Goal: Information Seeking & Learning: Find specific fact

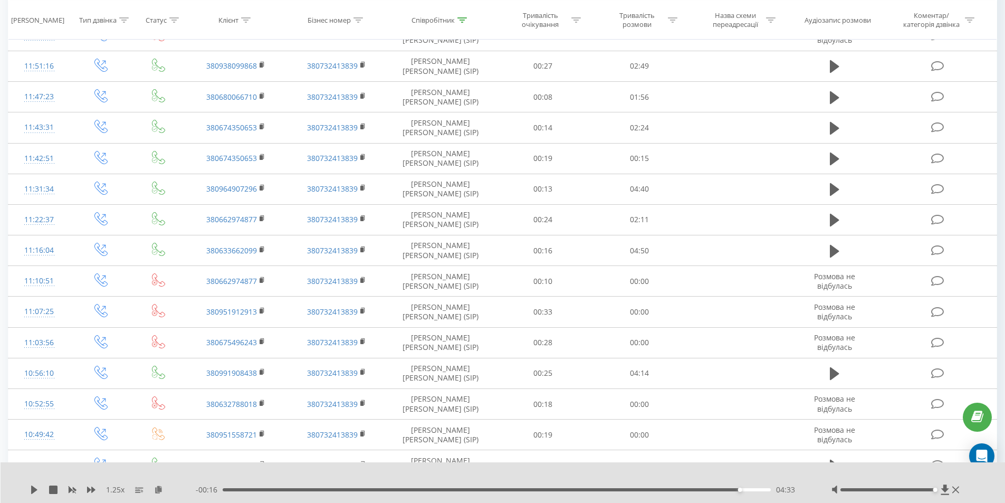
click at [29, 489] on div "1.25 x - 00:16 04:33 04:33" at bounding box center [503, 482] width 1005 height 41
click at [34, 489] on icon at bounding box center [34, 489] width 6 height 8
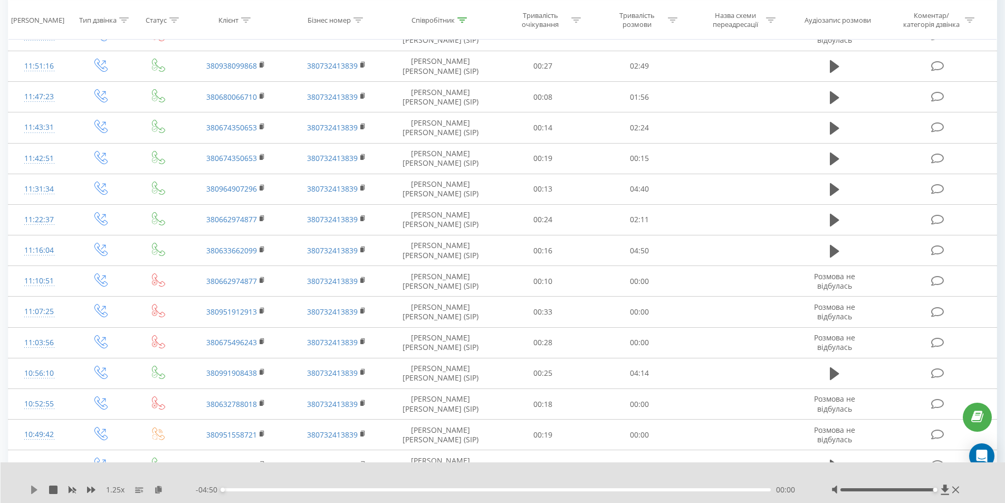
click at [33, 492] on icon at bounding box center [34, 489] width 6 height 8
click at [92, 492] on icon at bounding box center [91, 489] width 8 height 6
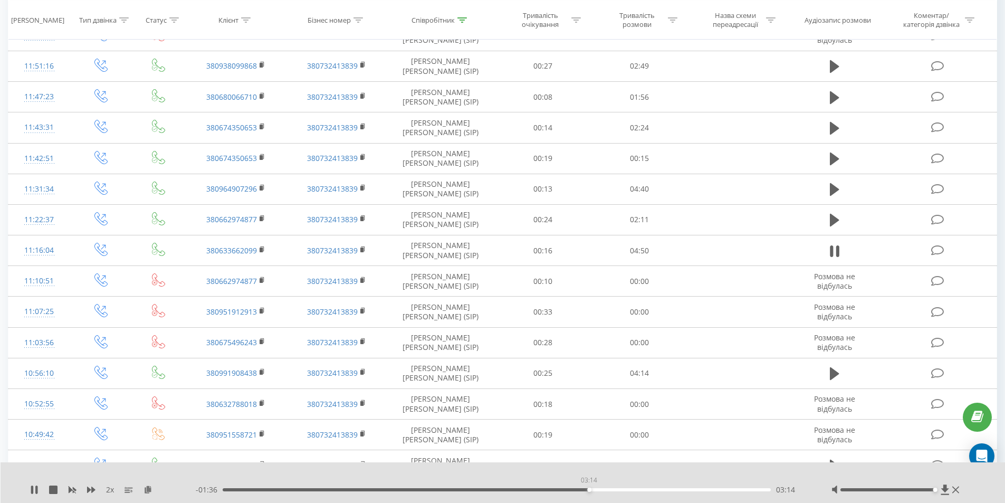
click at [589, 490] on div "03:14" at bounding box center [497, 489] width 549 height 3
click at [546, 482] on div "2 x 00:00 04:50 04:50" at bounding box center [503, 482] width 1005 height 41
click at [546, 488] on div "00:00 04:50 04:50" at bounding box center [500, 489] width 609 height 11
click at [546, 491] on div "04:50" at bounding box center [494, 489] width 549 height 3
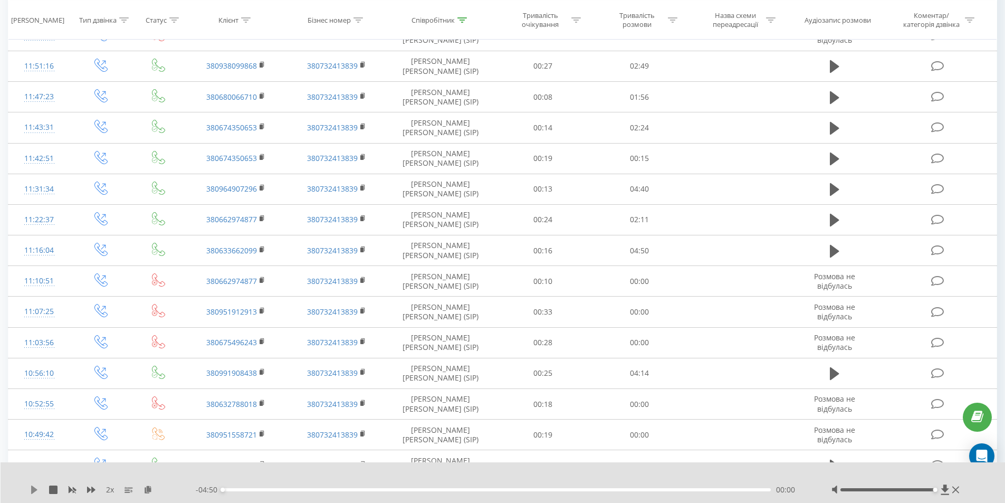
click at [31, 490] on icon at bounding box center [34, 489] width 8 height 8
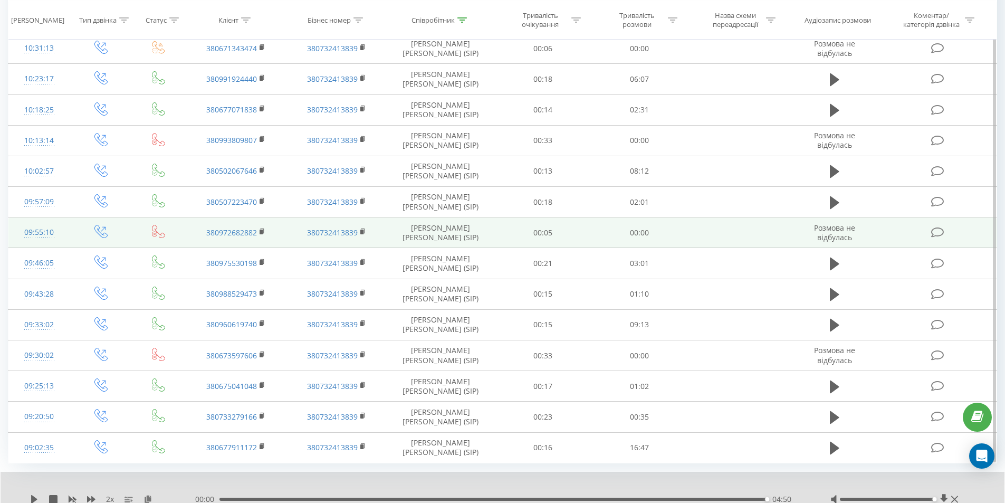
scroll to position [1762, 0]
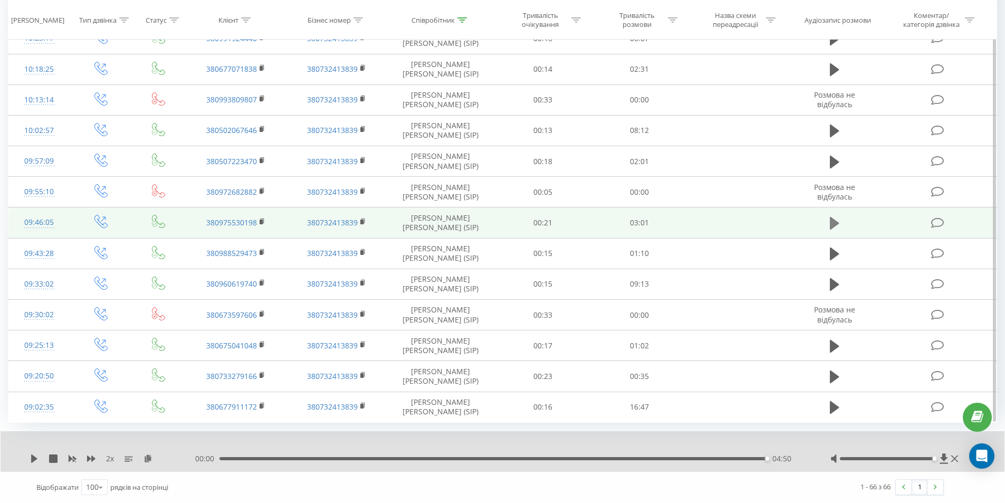
click at [833, 226] on icon at bounding box center [834, 223] width 9 height 13
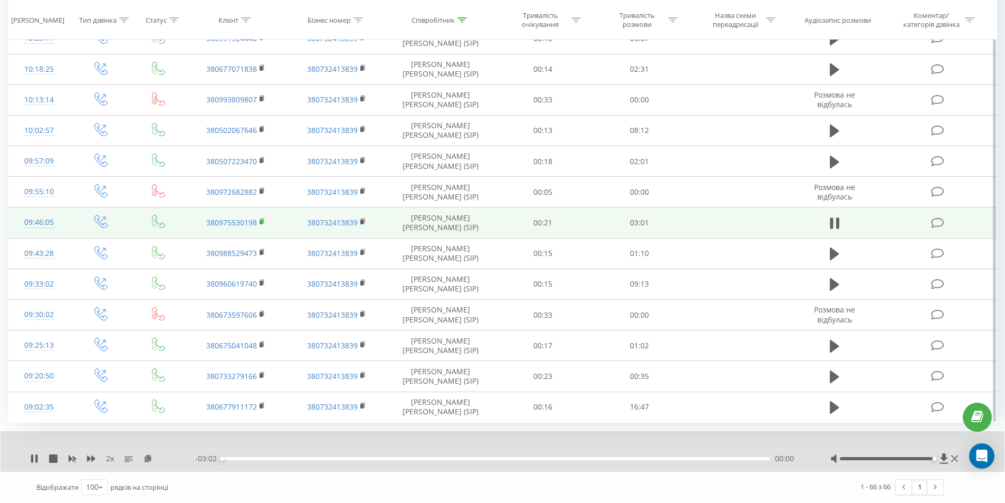
click at [261, 221] on rect at bounding box center [261, 222] width 3 height 5
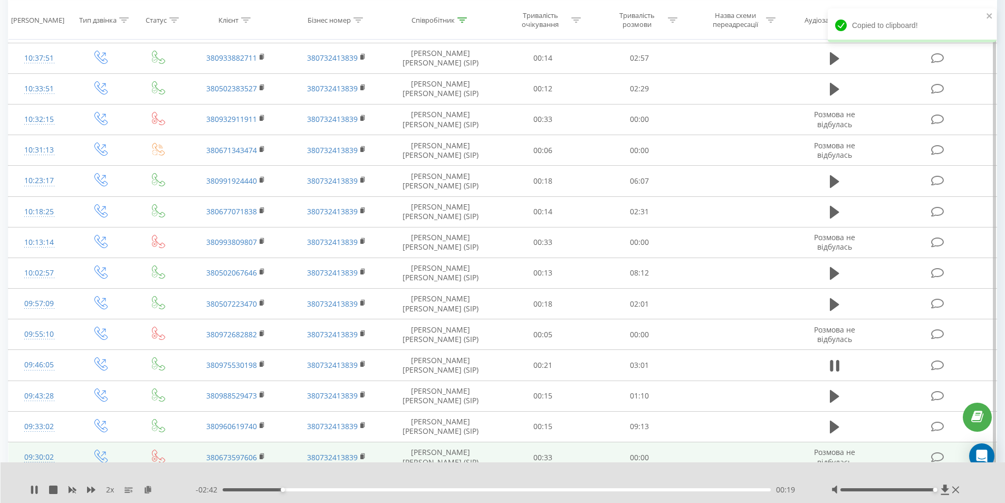
scroll to position [1604, 0]
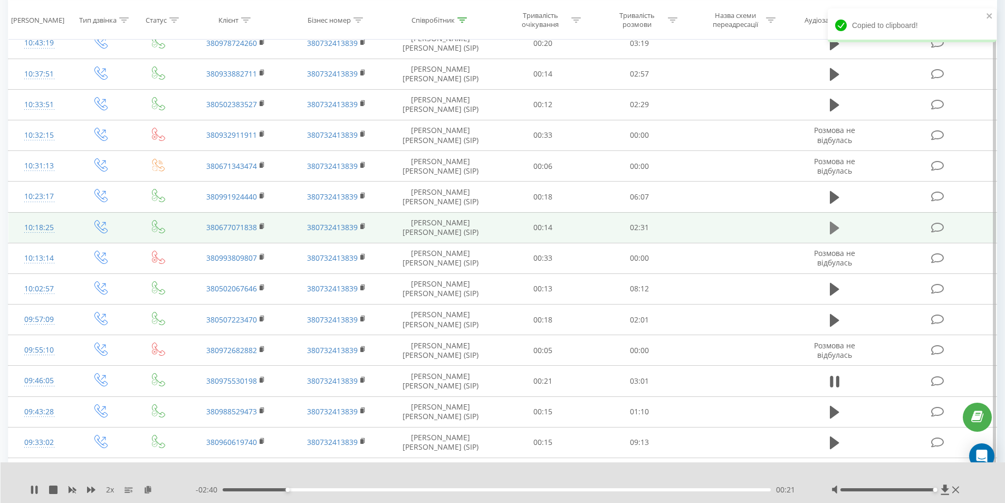
click at [833, 224] on icon at bounding box center [834, 228] width 9 height 13
click at [261, 225] on rect at bounding box center [261, 226] width 3 height 5
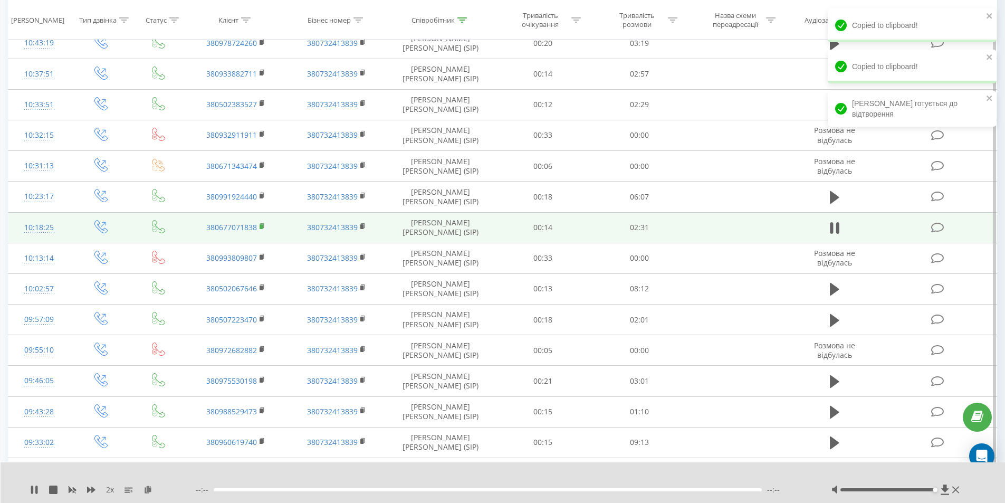
click at [261, 225] on rect at bounding box center [261, 226] width 3 height 5
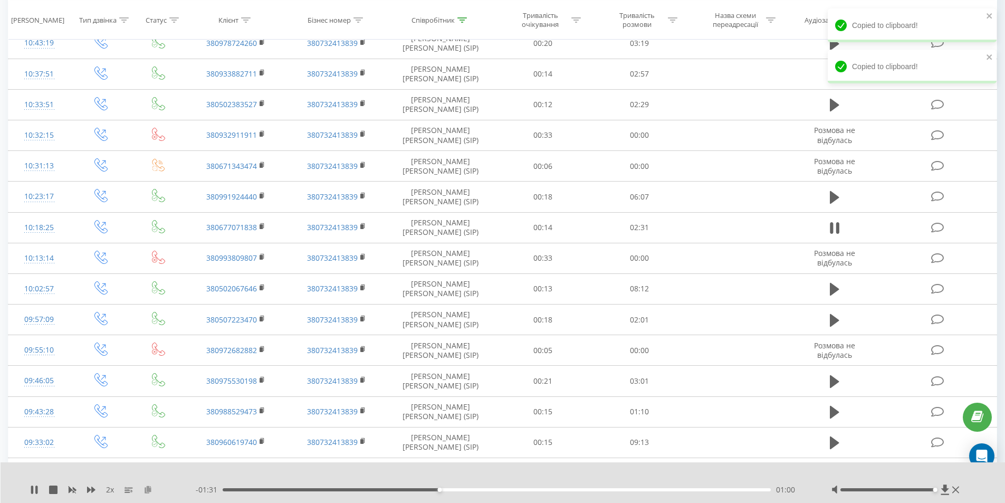
click at [145, 489] on icon at bounding box center [148, 488] width 9 height 7
click at [73, 489] on icon at bounding box center [73, 490] width 8 height 6
click at [90, 491] on icon at bounding box center [91, 489] width 8 height 6
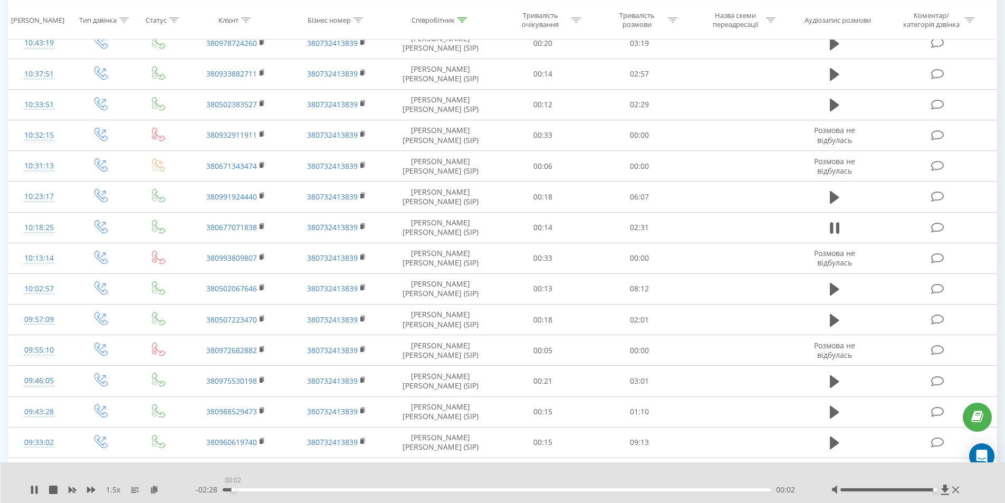
click at [233, 490] on div "00:02" at bounding box center [497, 489] width 549 height 3
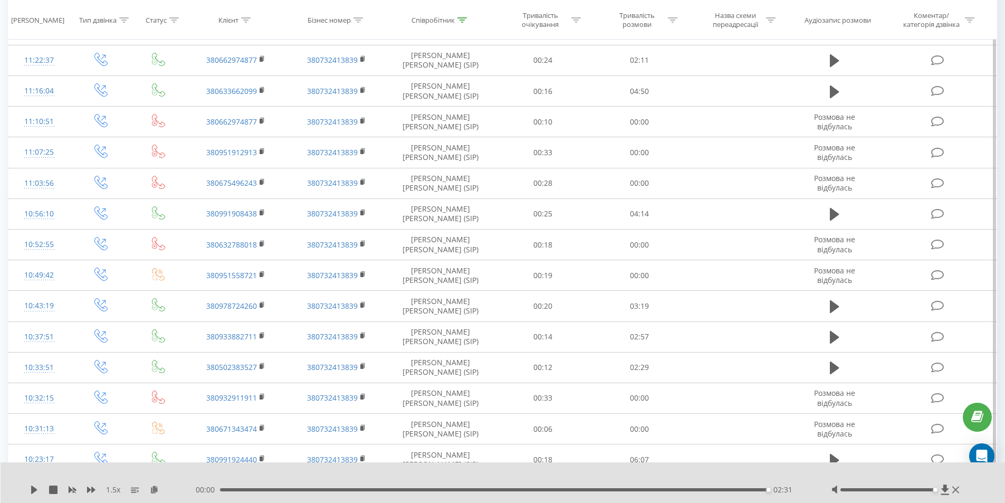
scroll to position [1340, 0]
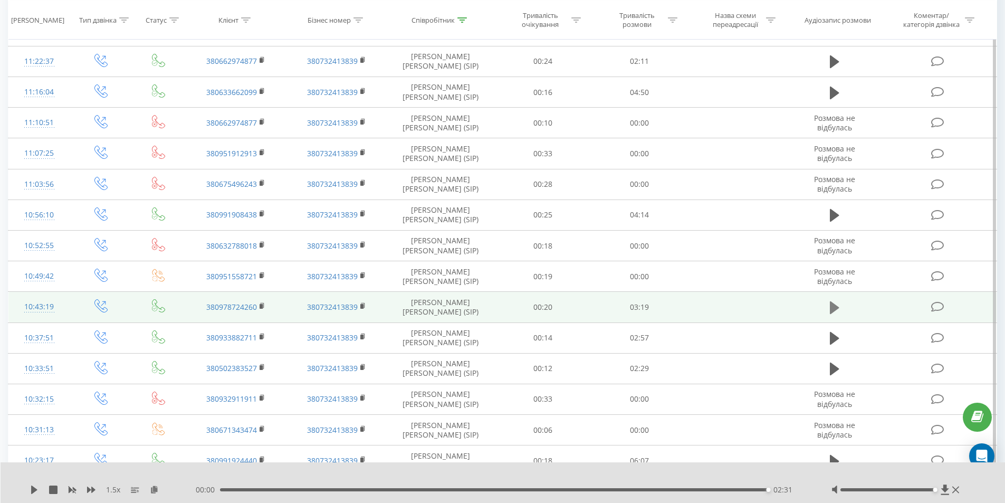
click at [832, 307] on icon at bounding box center [834, 307] width 9 height 13
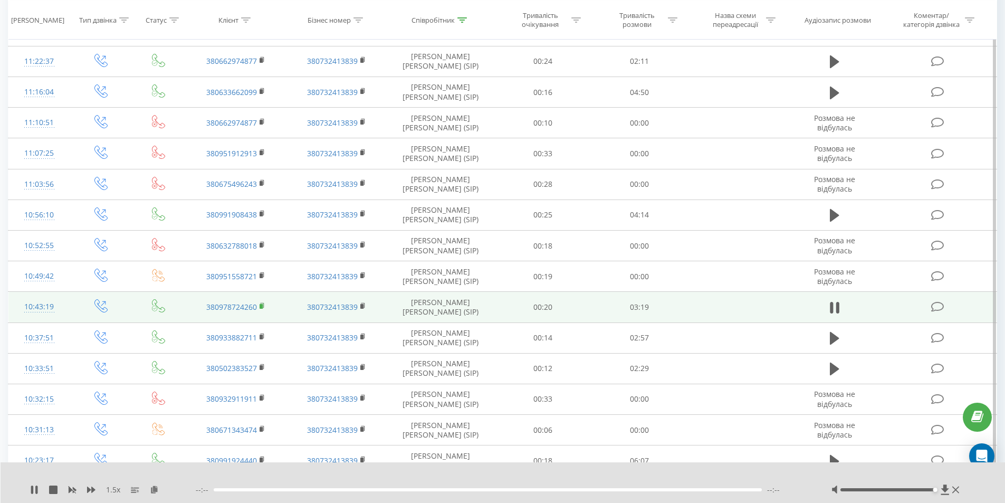
click at [262, 304] on icon at bounding box center [263, 305] width 6 height 7
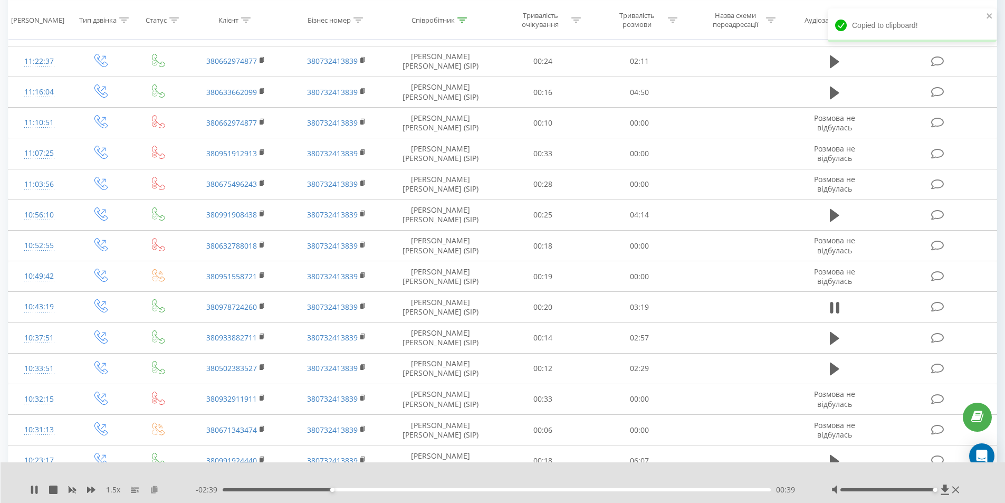
click at [154, 488] on icon at bounding box center [154, 488] width 9 height 7
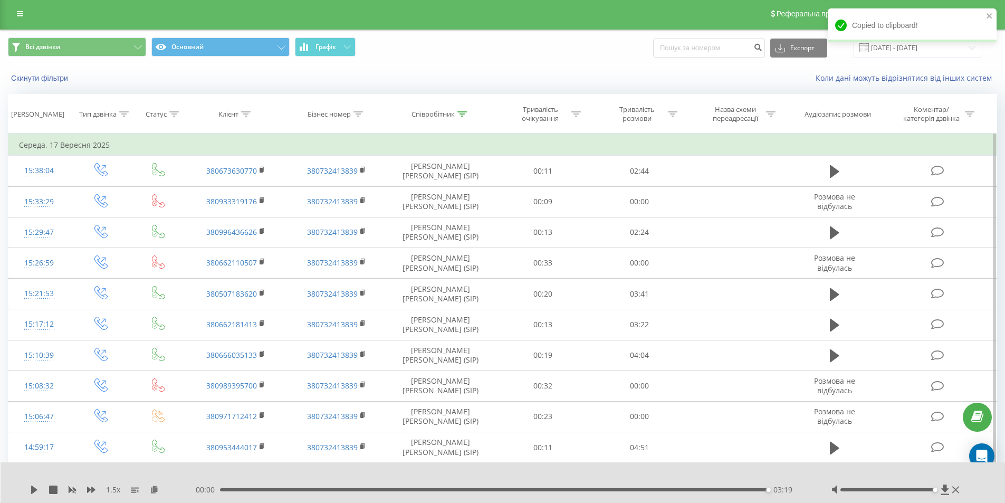
scroll to position [0, 0]
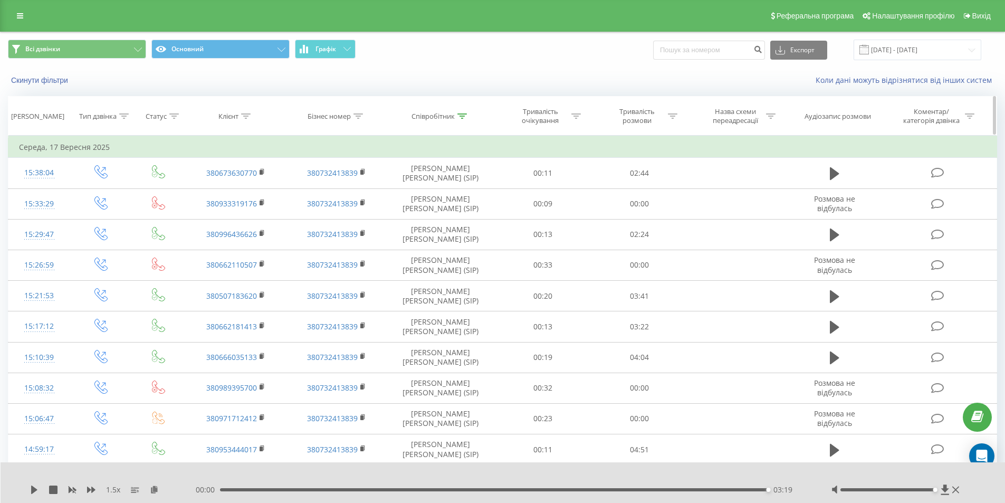
click at [464, 114] on icon at bounding box center [461, 115] width 9 height 5
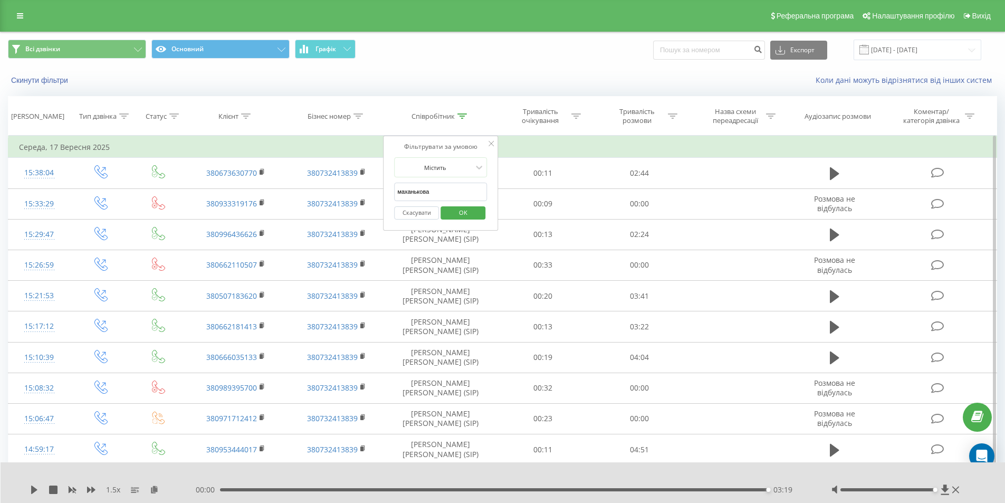
click at [424, 187] on input "маханькова" at bounding box center [440, 192] width 93 height 18
type input "[PERSON_NAME]"
click at [468, 211] on span "OK" at bounding box center [464, 212] width 30 height 16
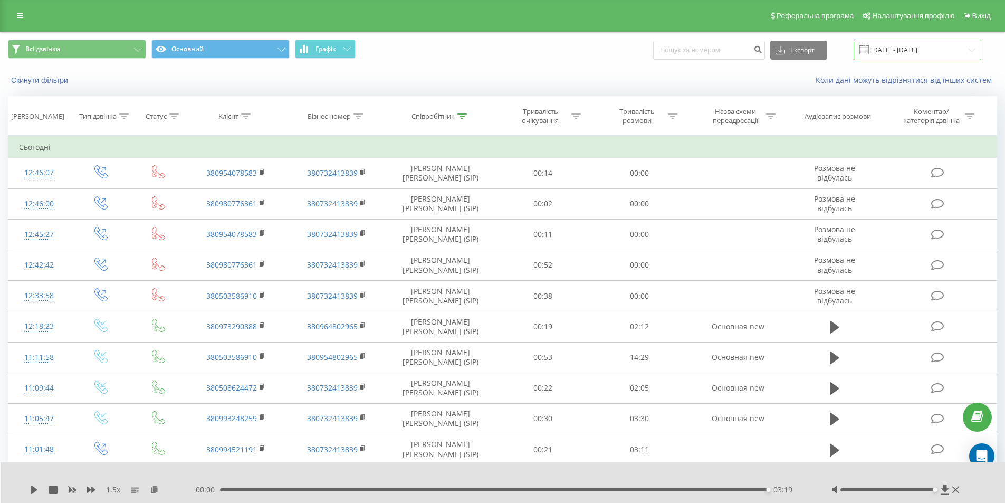
click at [963, 50] on input "[DATE] - [DATE]" at bounding box center [918, 50] width 128 height 21
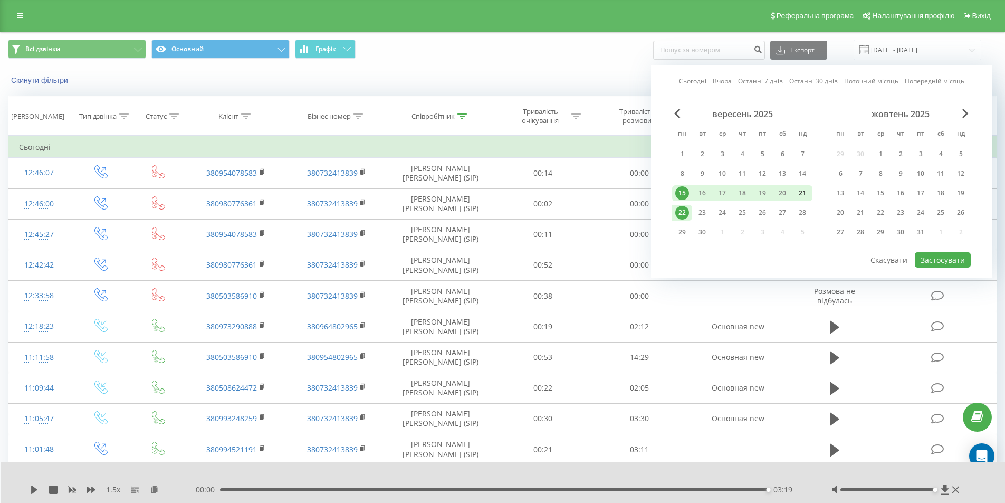
click at [797, 191] on div "21" at bounding box center [803, 193] width 14 height 14
click at [933, 256] on button "Застосувати" at bounding box center [943, 259] width 56 height 15
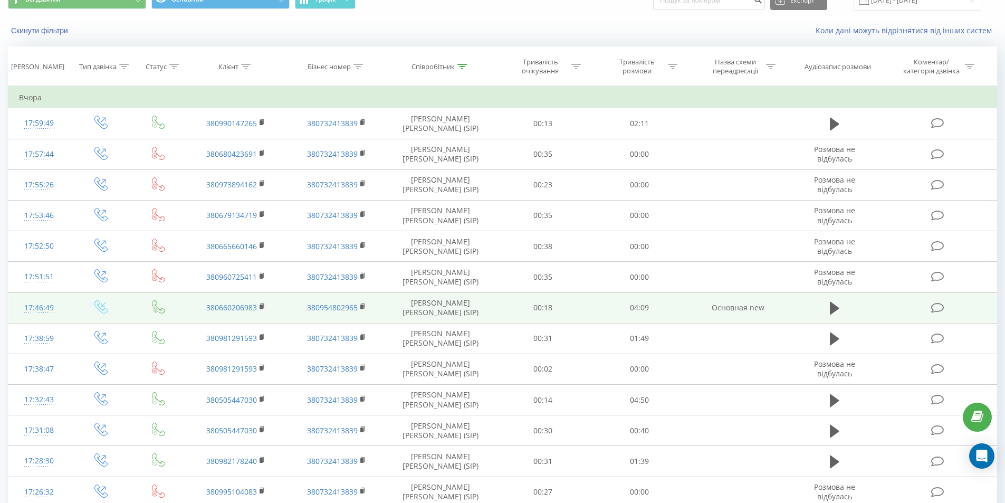
scroll to position [106, 0]
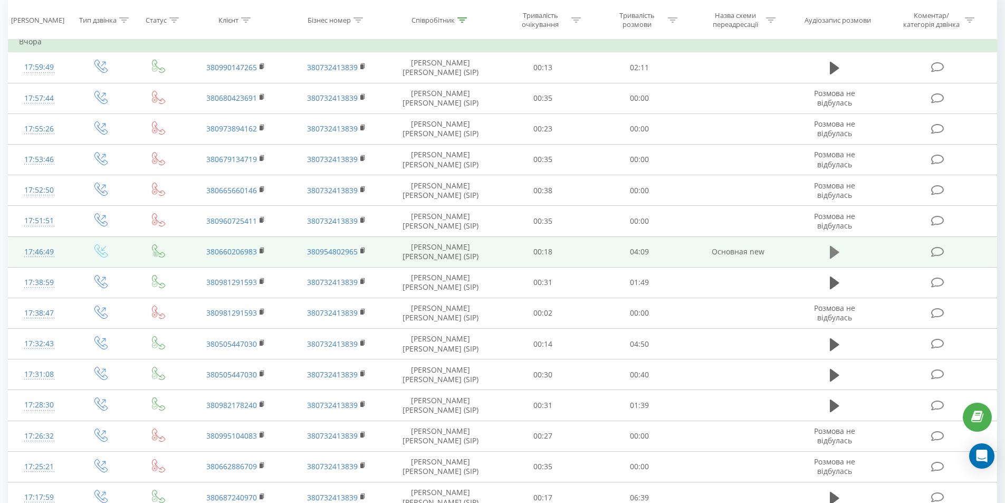
click at [830, 250] on icon at bounding box center [834, 252] width 9 height 15
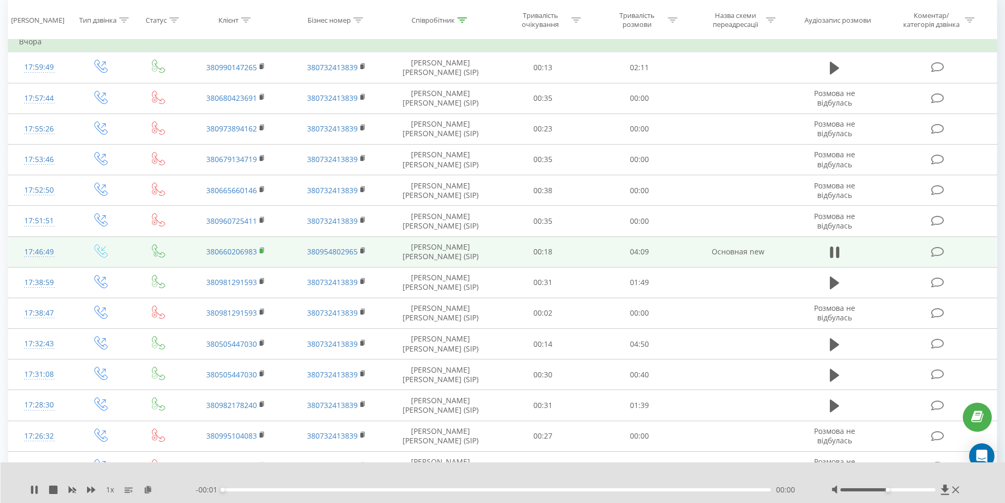
click at [261, 249] on rect at bounding box center [261, 251] width 3 height 5
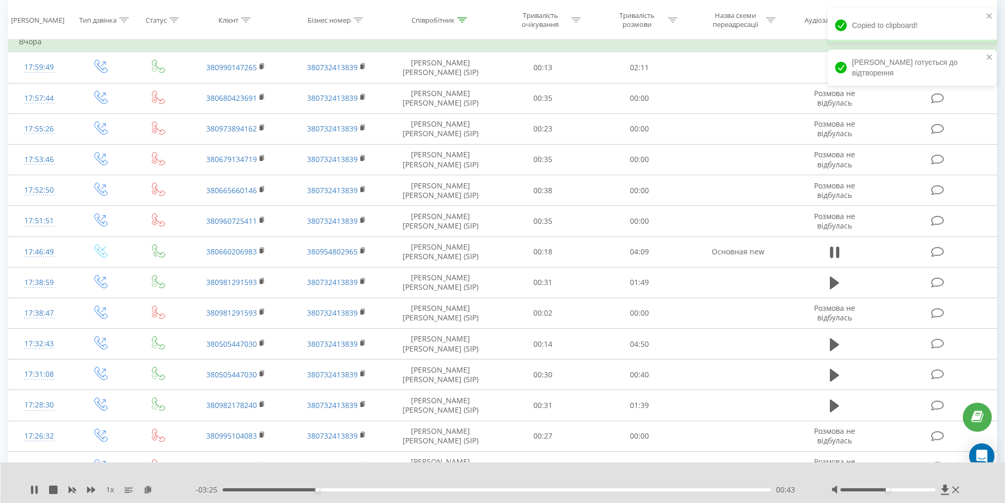
click at [914, 490] on div at bounding box center [888, 489] width 95 height 3
click at [147, 490] on icon at bounding box center [148, 488] width 9 height 7
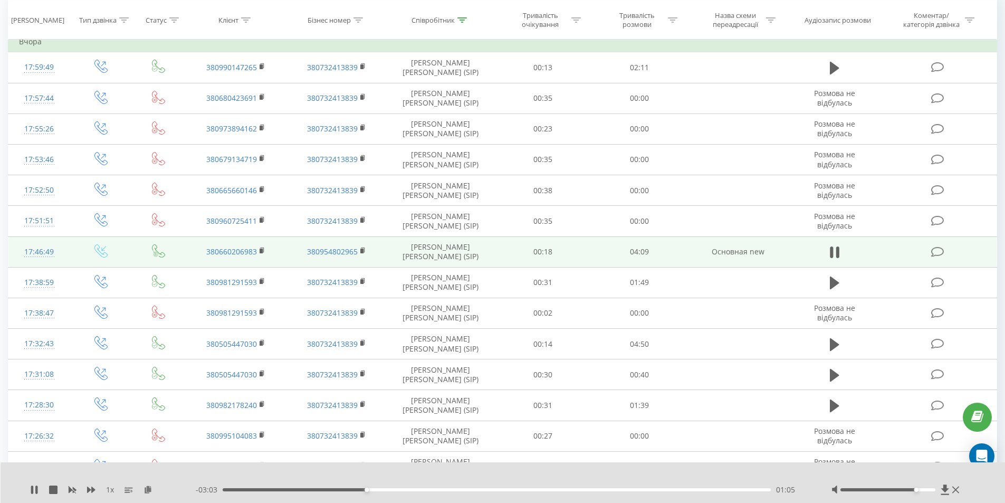
click at [260, 250] on rect at bounding box center [261, 251] width 3 height 5
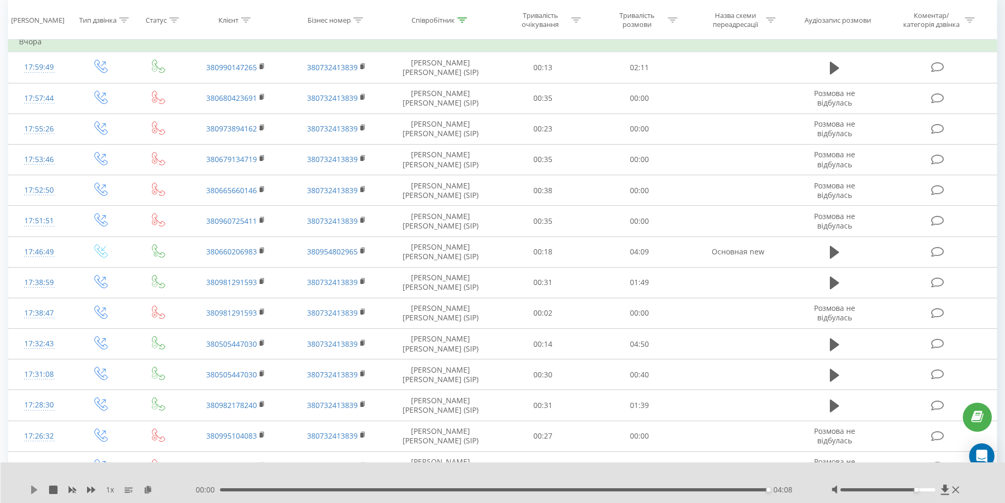
click at [31, 491] on icon at bounding box center [34, 489] width 8 height 8
click at [509, 489] on div "02:11" at bounding box center [497, 489] width 549 height 3
click at [34, 491] on icon at bounding box center [34, 489] width 6 height 8
click at [88, 488] on icon at bounding box center [91, 489] width 8 height 6
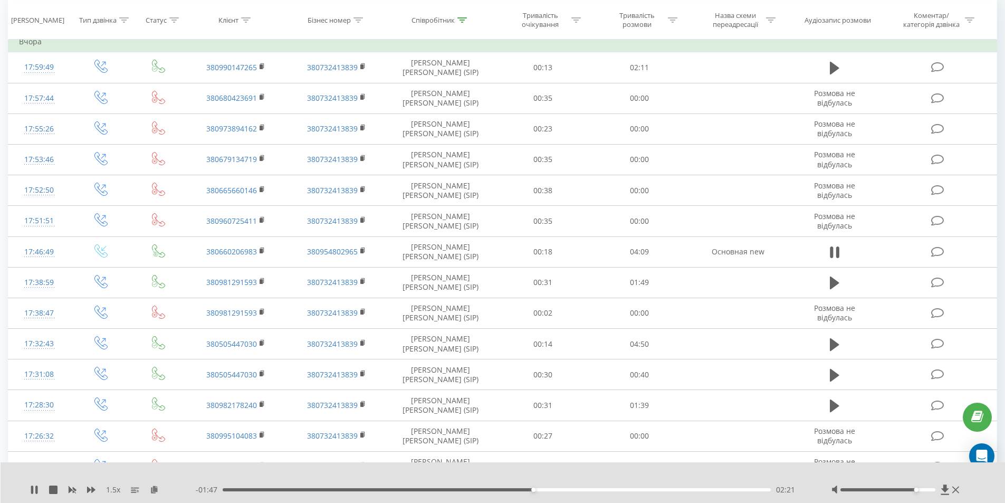
click at [567, 491] on div "02:21" at bounding box center [497, 489] width 549 height 3
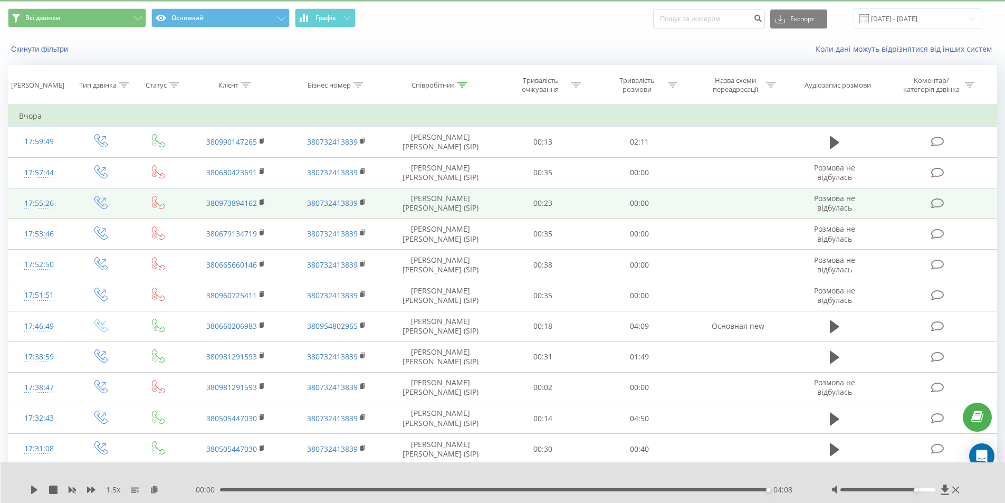
scroll to position [0, 0]
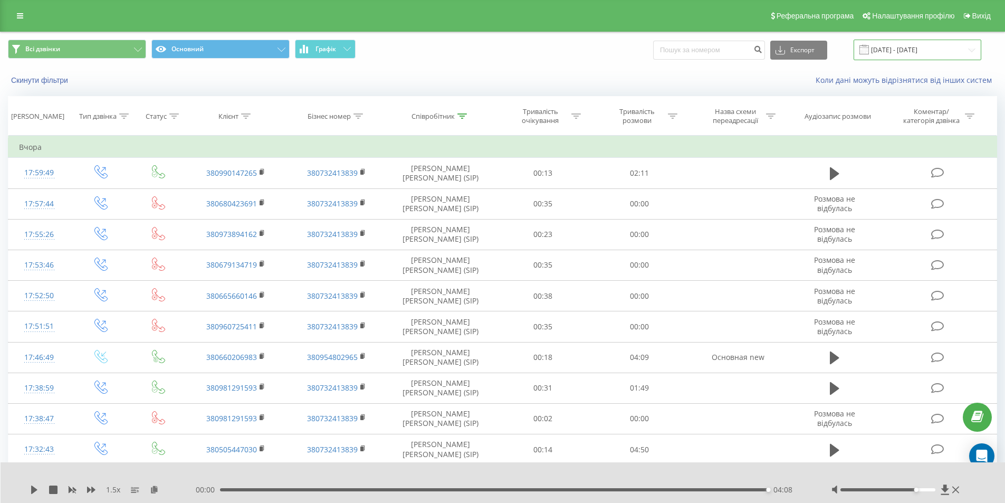
click at [974, 51] on input "[DATE] - [DATE]" at bounding box center [918, 50] width 128 height 21
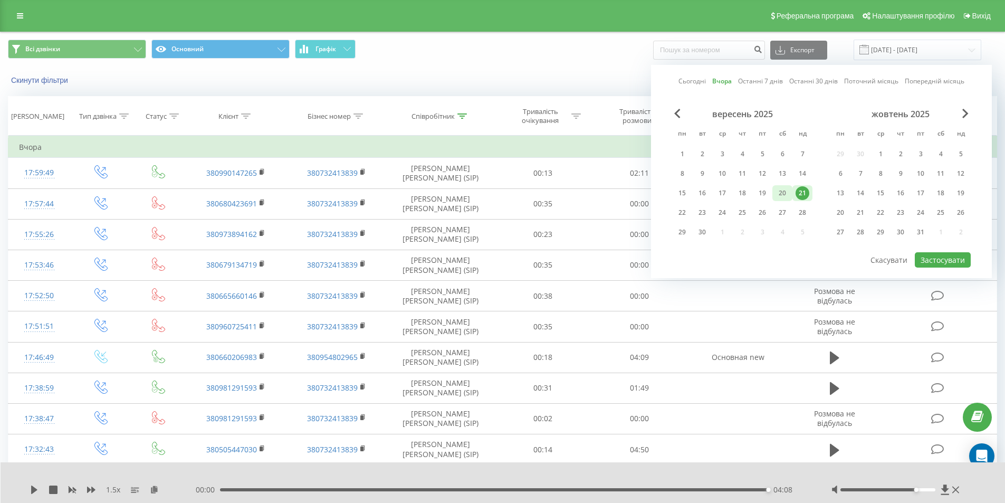
click at [778, 194] on div "20" at bounding box center [783, 193] width 14 height 14
click at [932, 261] on button "Застосувати" at bounding box center [943, 259] width 56 height 15
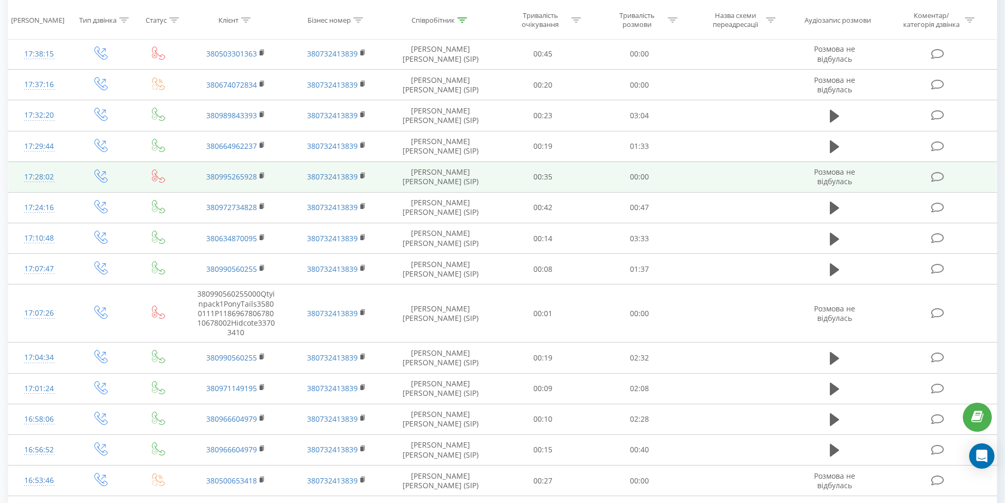
scroll to position [422, 0]
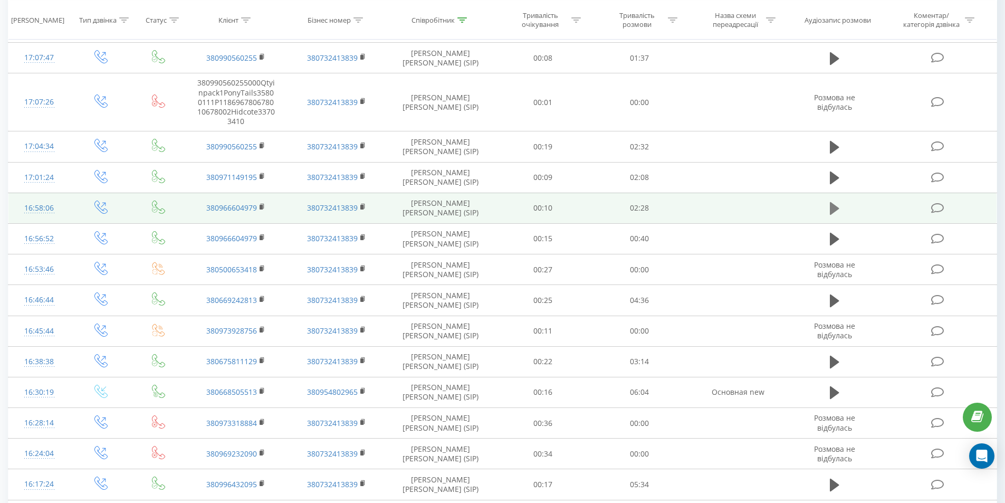
click at [833, 204] on icon at bounding box center [834, 208] width 9 height 13
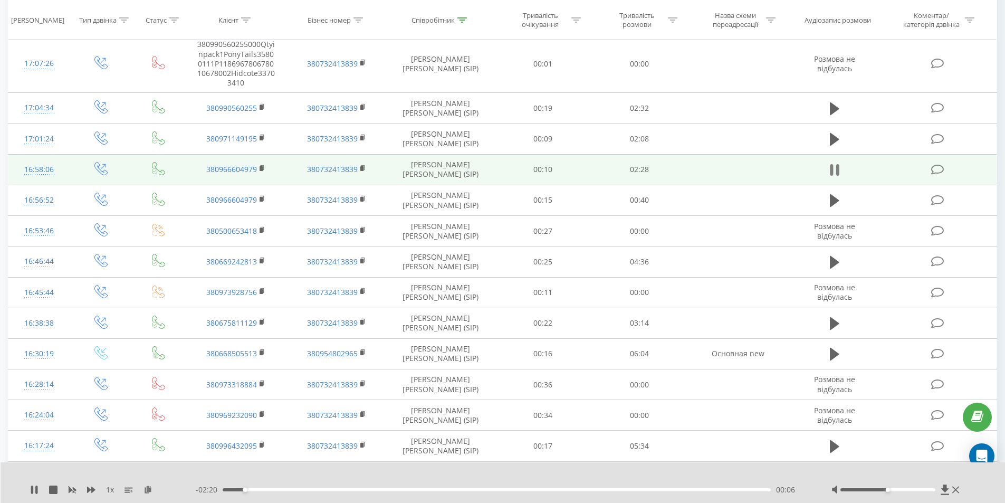
scroll to position [475, 0]
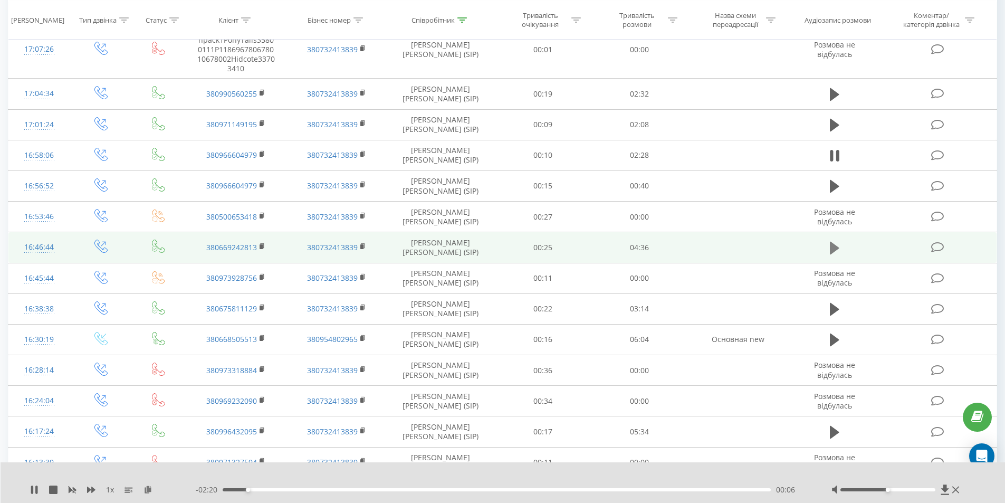
click at [834, 248] on icon at bounding box center [834, 248] width 9 height 13
click at [261, 246] on rect at bounding box center [261, 246] width 3 height 5
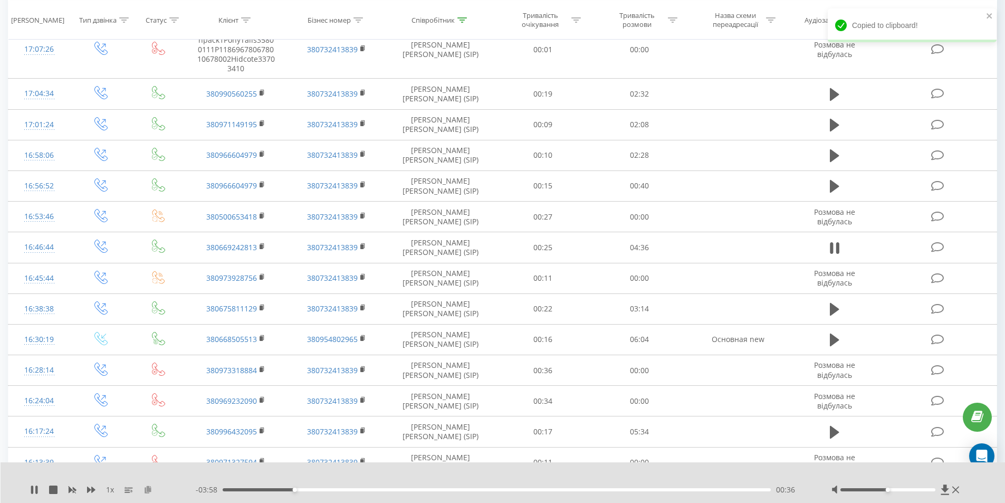
click at [147, 490] on icon at bounding box center [148, 488] width 9 height 7
click at [503, 489] on div "03:20" at bounding box center [497, 489] width 549 height 3
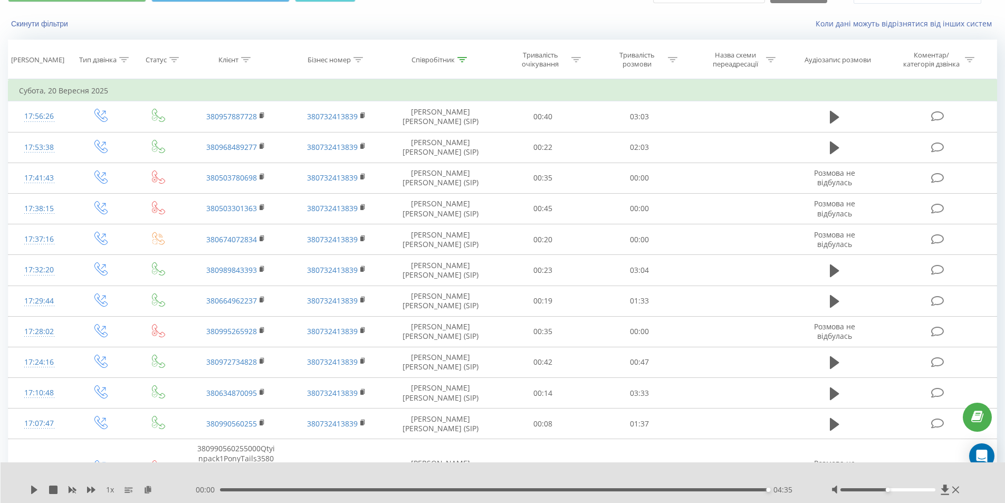
scroll to position [0, 0]
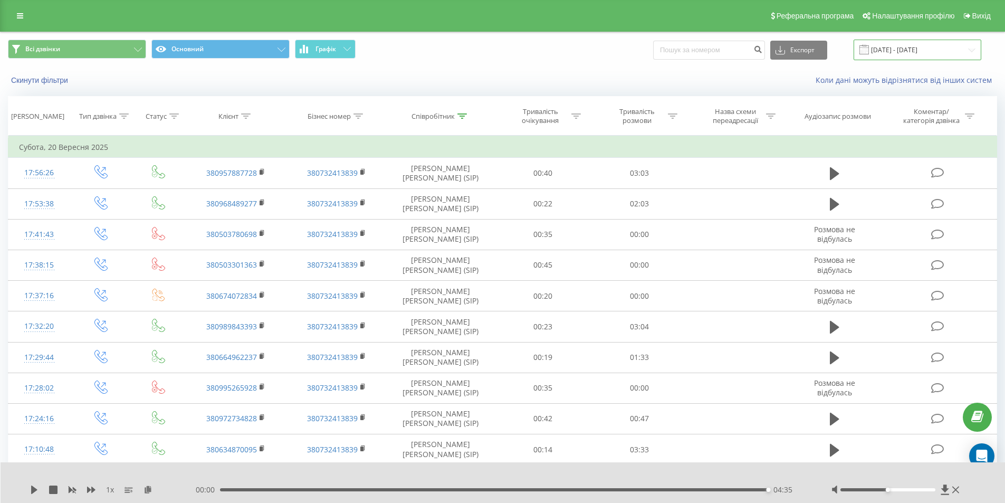
click at [977, 50] on input "[DATE] - [DATE]" at bounding box center [918, 50] width 128 height 21
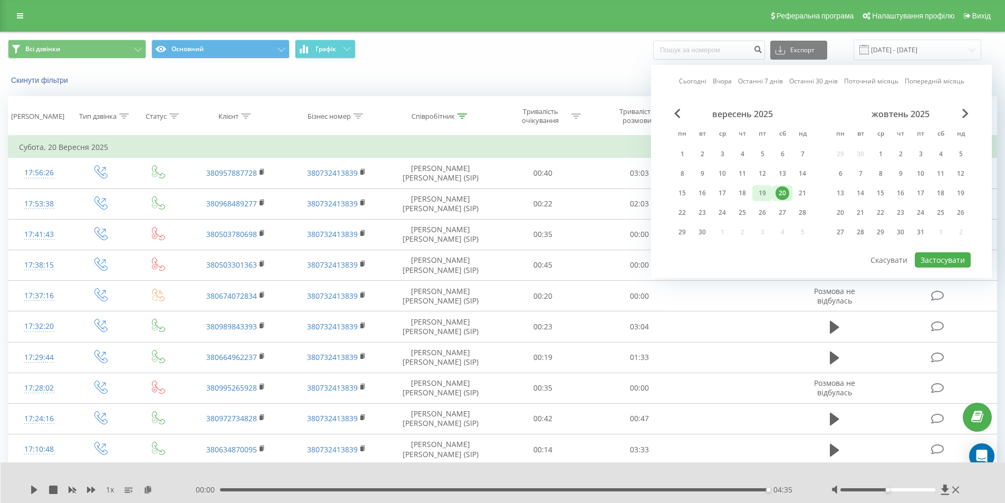
click at [765, 195] on div "19" at bounding box center [763, 193] width 14 height 14
click at [932, 254] on button "Застосувати" at bounding box center [943, 259] width 56 height 15
type input "[DATE] - [DATE]"
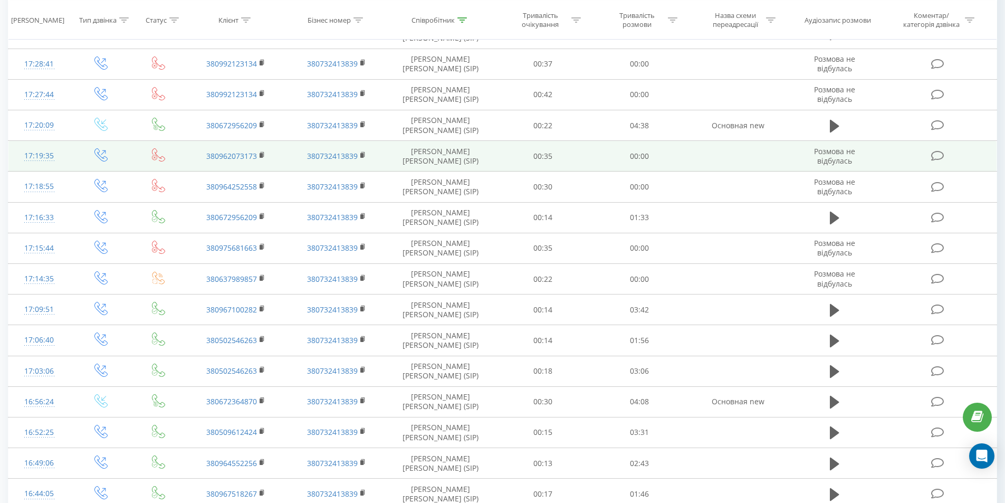
scroll to position [369, 0]
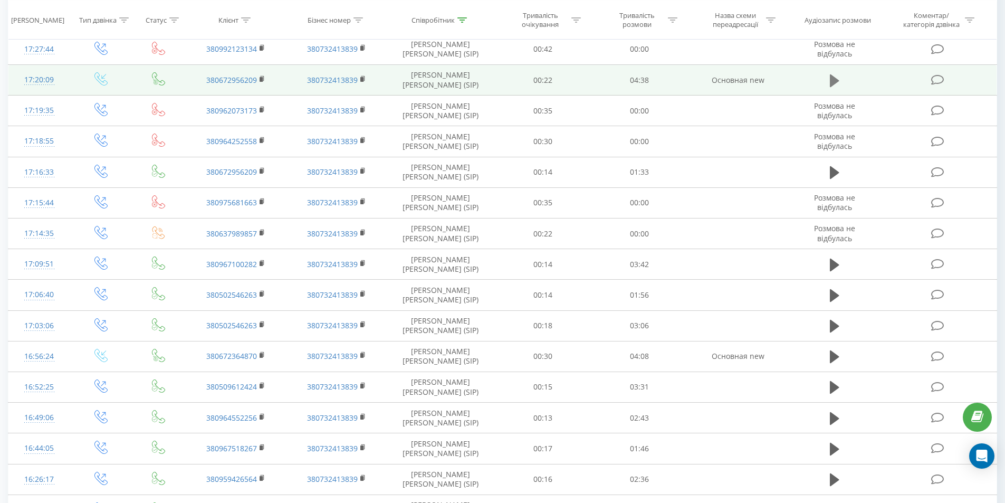
click at [836, 78] on icon at bounding box center [834, 80] width 9 height 15
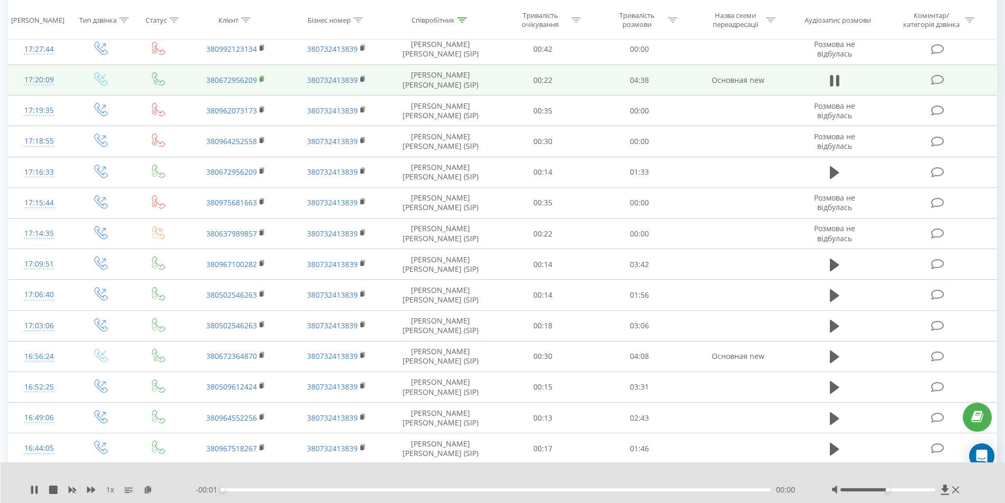
click at [262, 78] on rect at bounding box center [261, 79] width 3 height 5
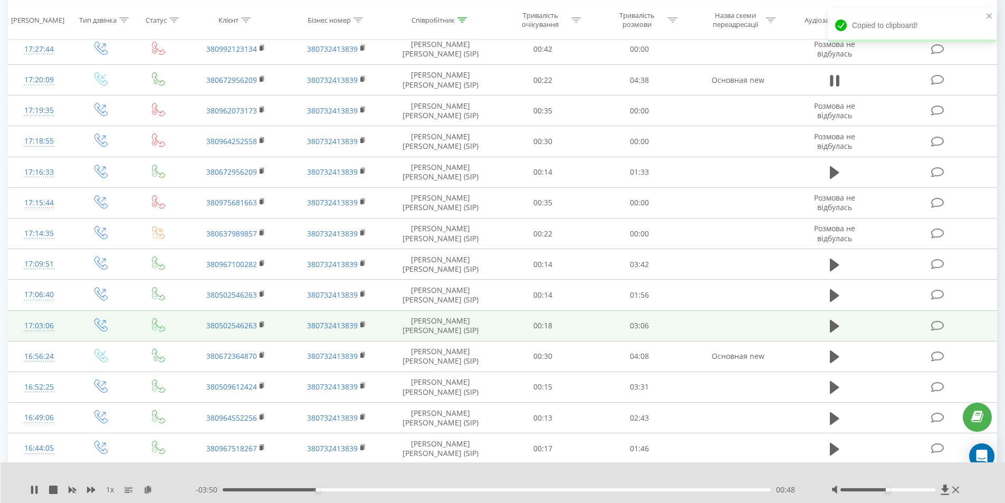
scroll to position [475, 0]
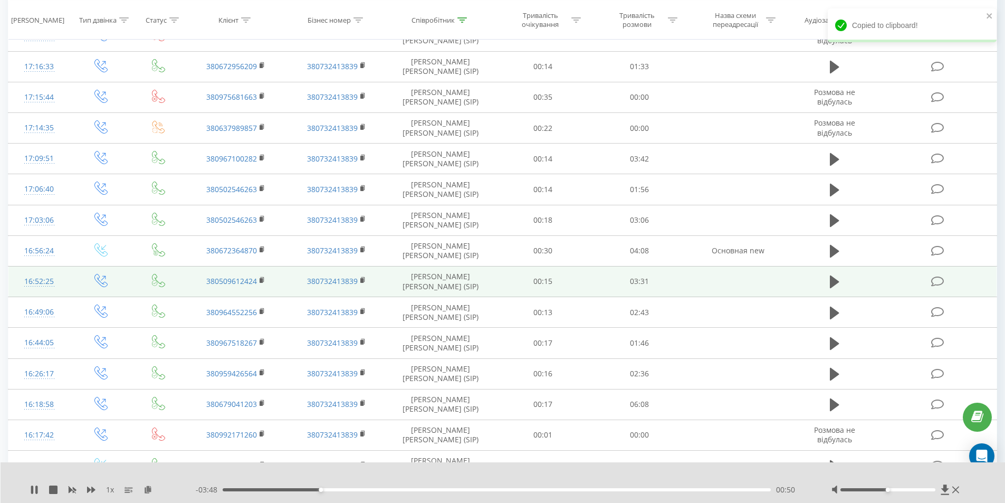
drag, startPoint x: 834, startPoint y: 284, endPoint x: 599, endPoint y: 291, distance: 234.9
click at [834, 284] on icon at bounding box center [834, 281] width 9 height 13
click at [260, 279] on rect at bounding box center [261, 280] width 3 height 5
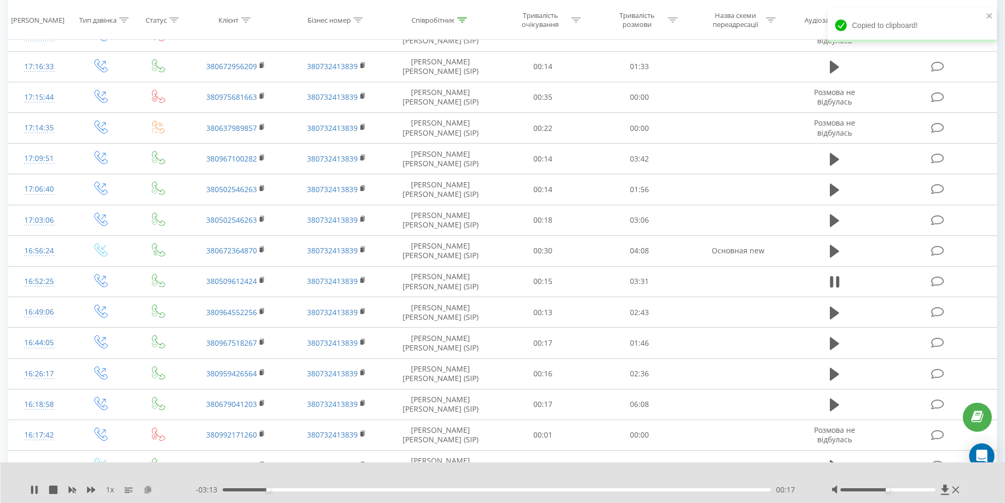
click at [147, 490] on icon at bounding box center [148, 488] width 9 height 7
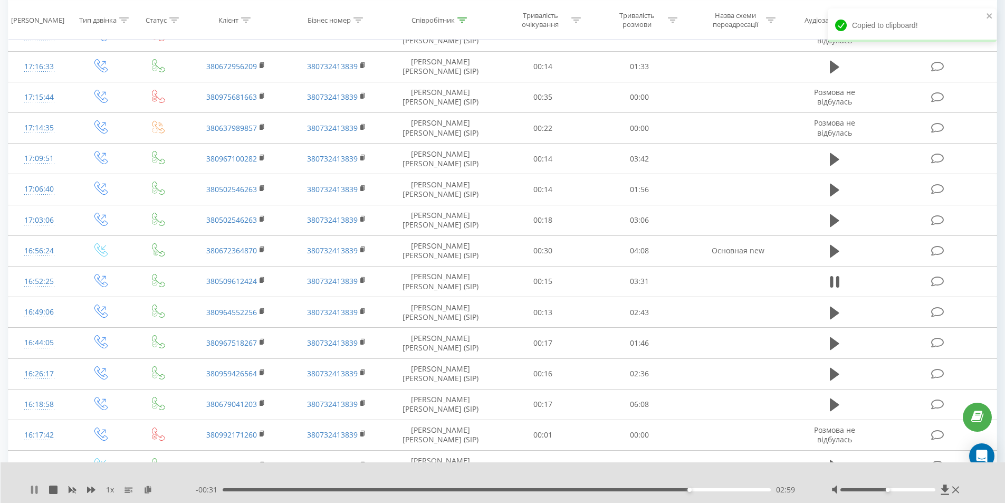
click at [35, 491] on icon at bounding box center [34, 489] width 8 height 8
click at [30, 486] on icon at bounding box center [34, 489] width 8 height 8
